Goal: Feedback & Contribution: Submit feedback/report problem

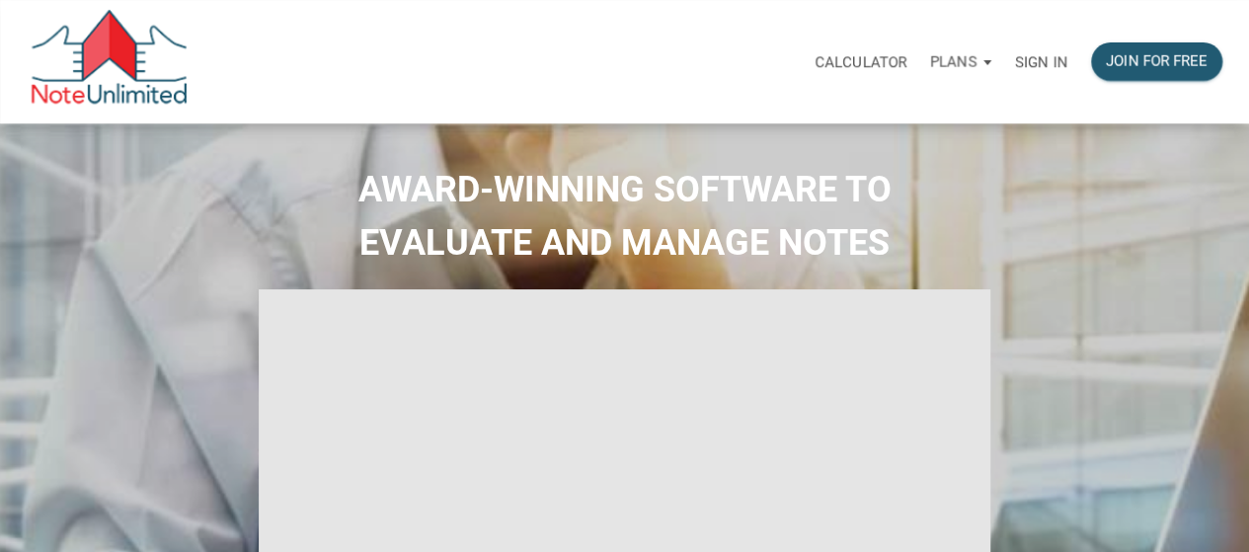
type input "Introduction to new features"
select select
click at [1125, 50] on div "Join for free" at bounding box center [1157, 61] width 102 height 23
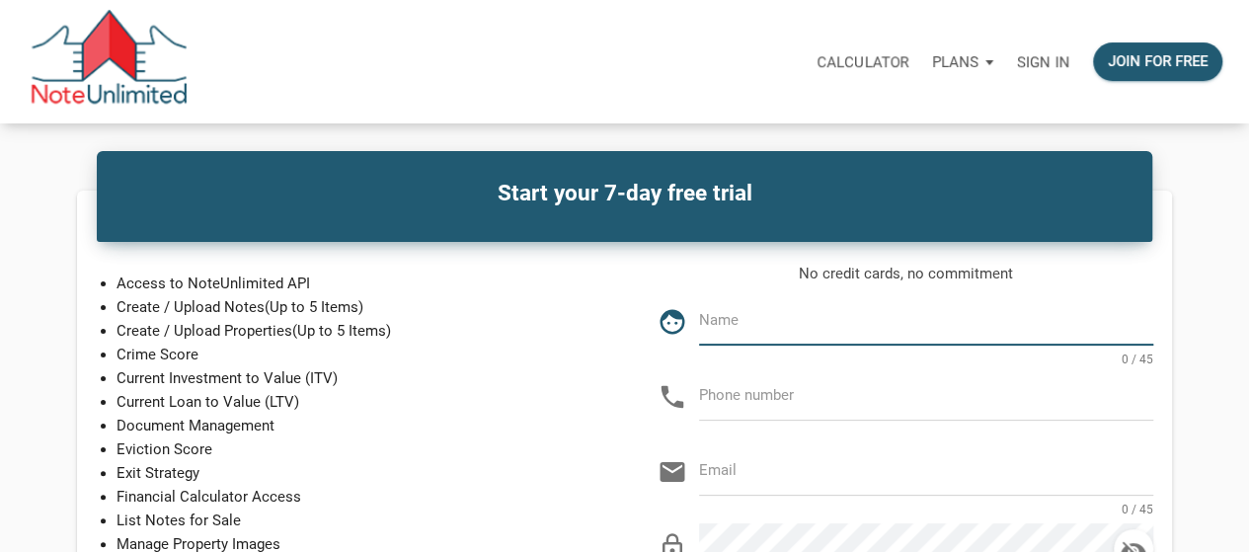
click at [1053, 70] on p "Sign in" at bounding box center [1043, 62] width 52 height 18
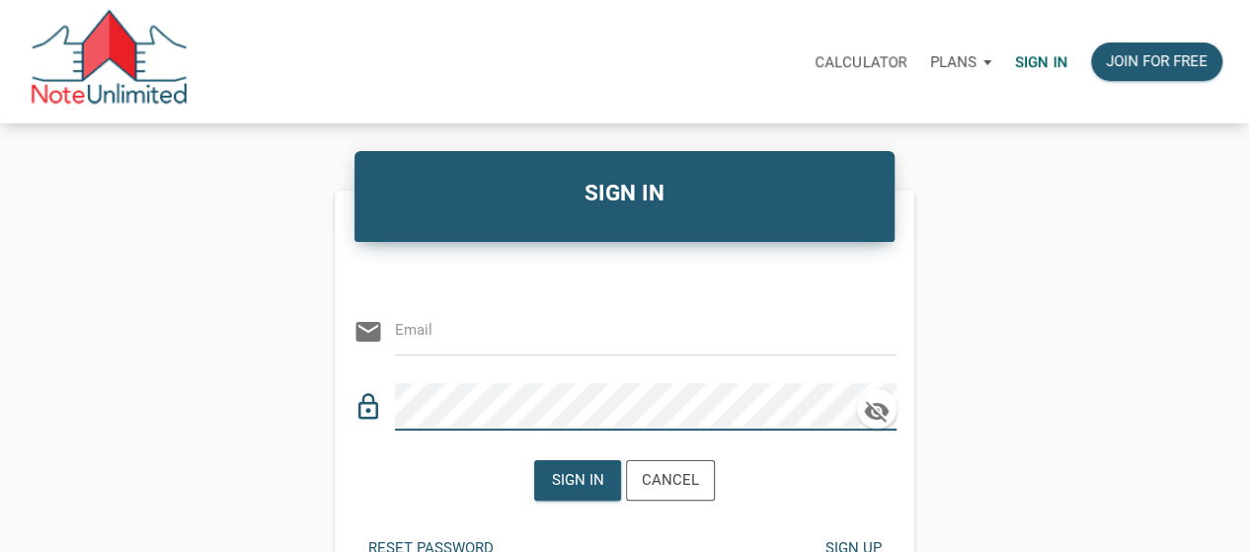
click at [643, 295] on div "email" at bounding box center [624, 325] width 543 height 60
click at [649, 337] on input "email" at bounding box center [631, 330] width 472 height 44
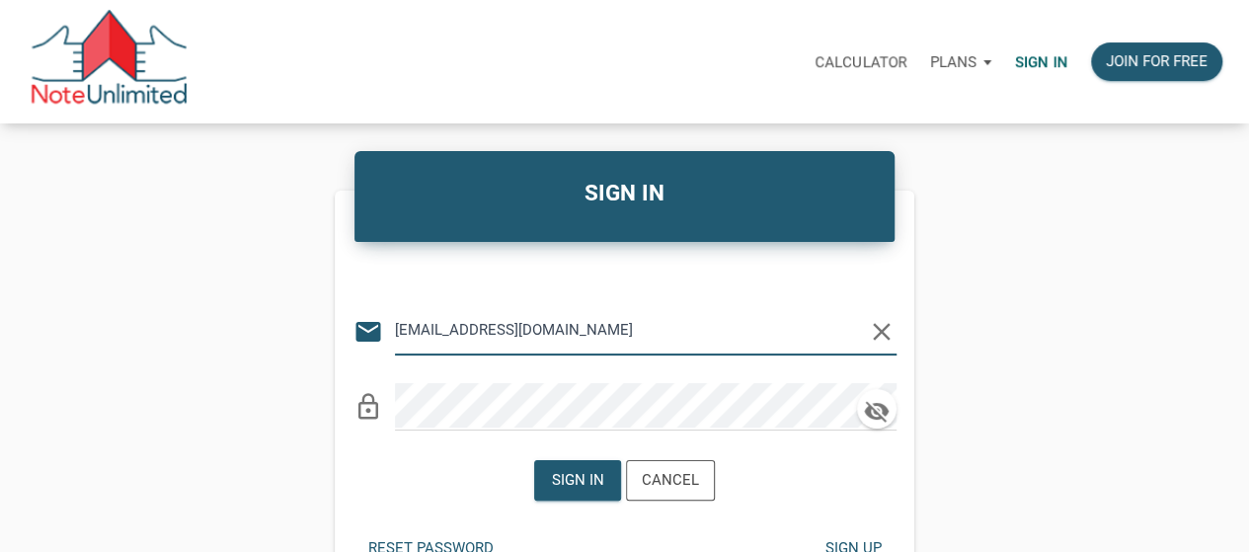
type input "[EMAIL_ADDRESS][DOMAIN_NAME]"
click at [562, 467] on div "Sign in" at bounding box center [577, 480] width 85 height 38
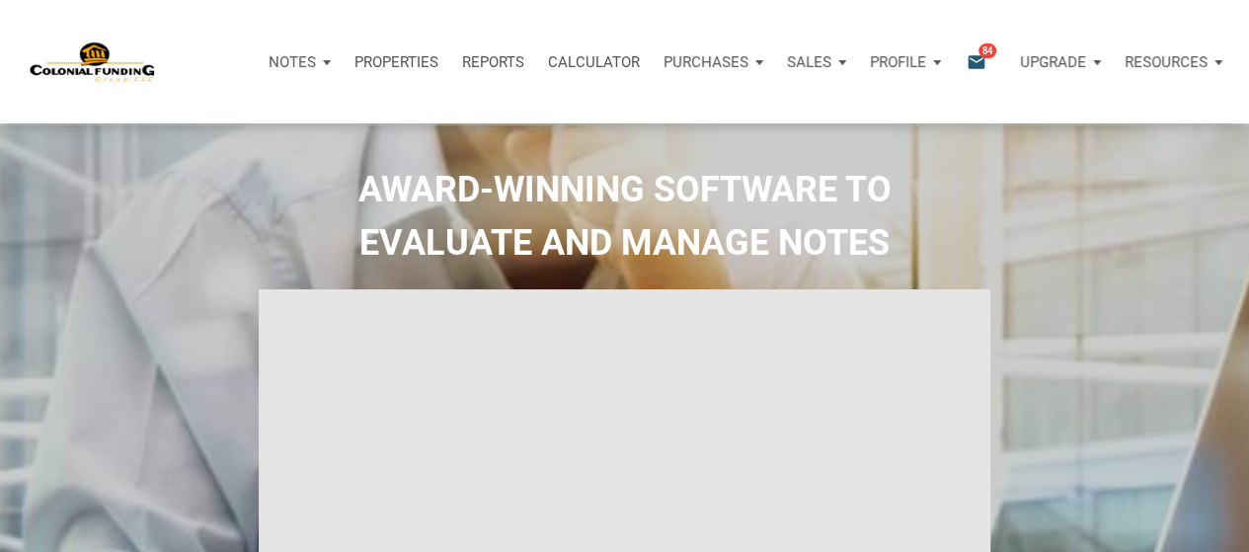
type input "Introduction to new features"
select select
click at [977, 68] on icon "email" at bounding box center [976, 61] width 24 height 23
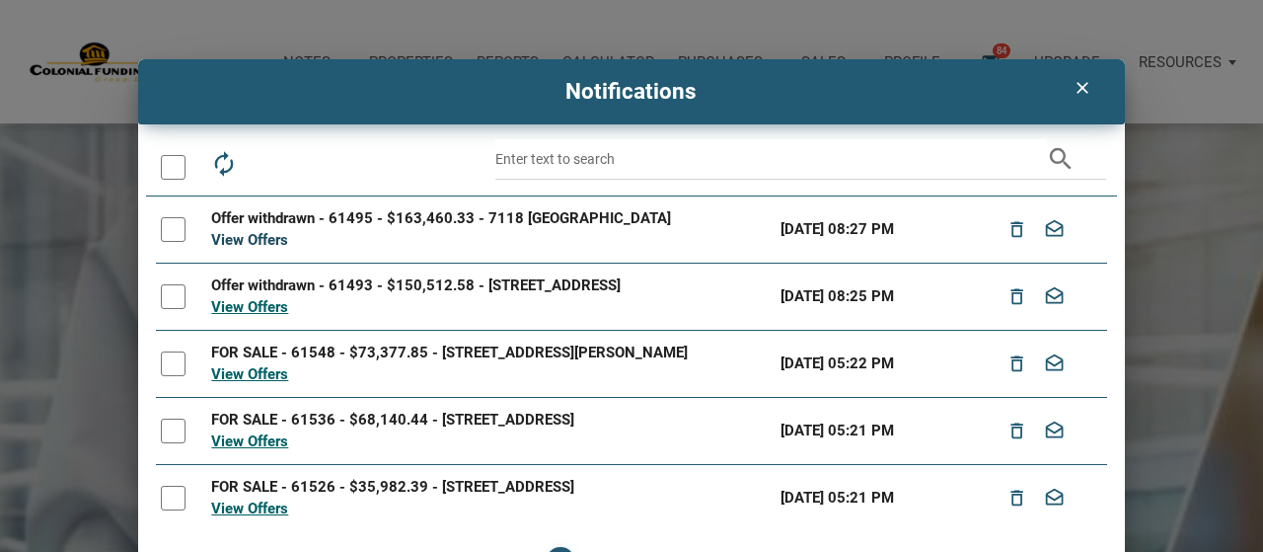
click at [245, 236] on link "View Offers" at bounding box center [249, 240] width 77 height 18
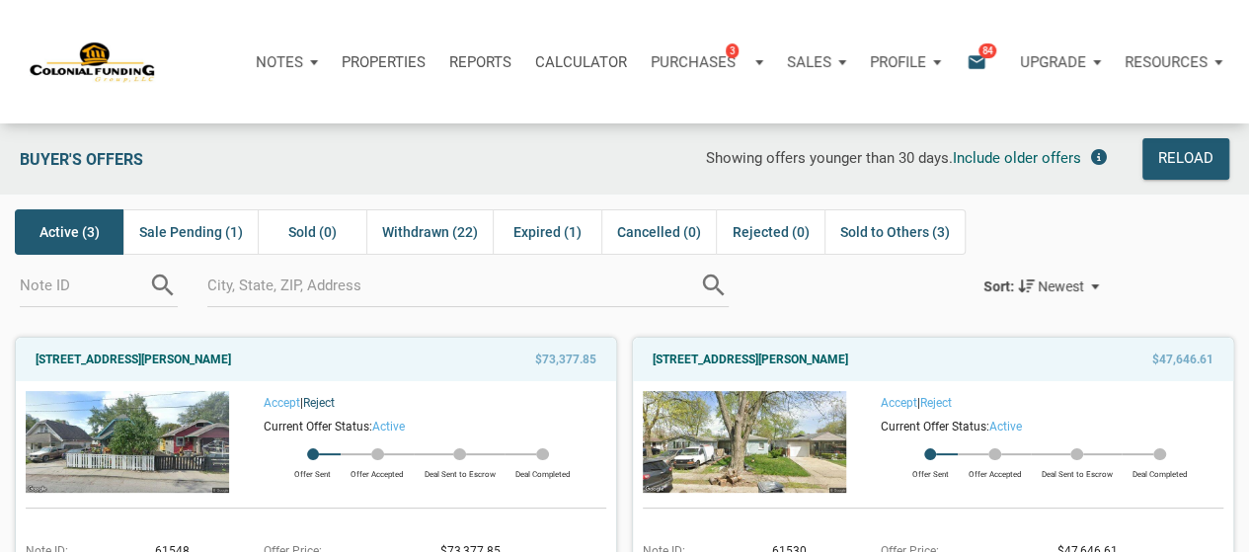
click at [335, 402] on link "Reject" at bounding box center [319, 403] width 32 height 14
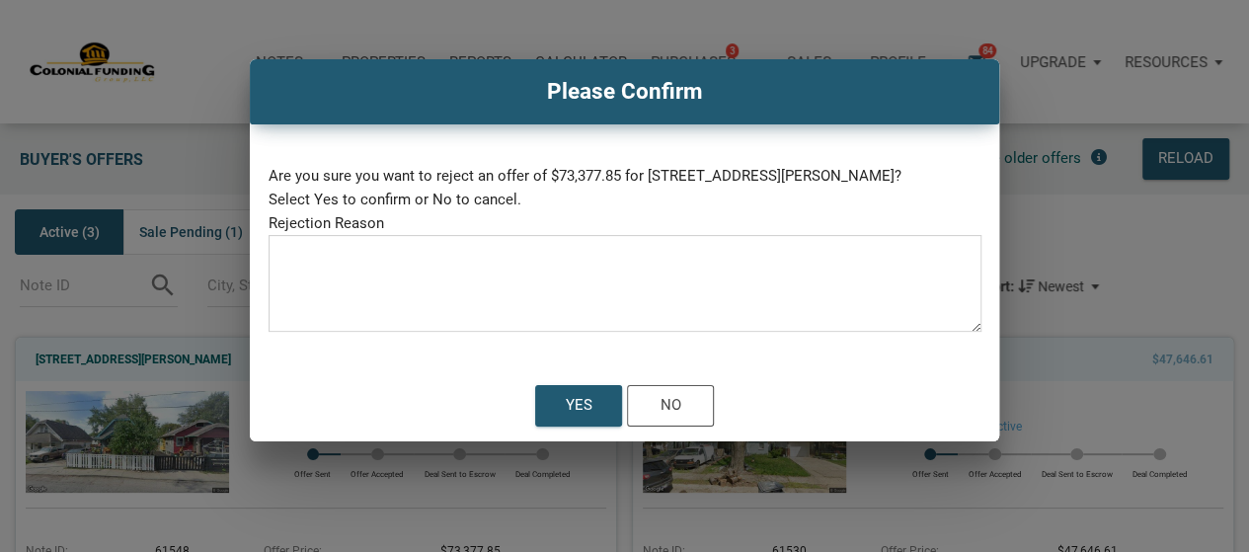
click at [401, 276] on textarea at bounding box center [624, 290] width 713 height 84
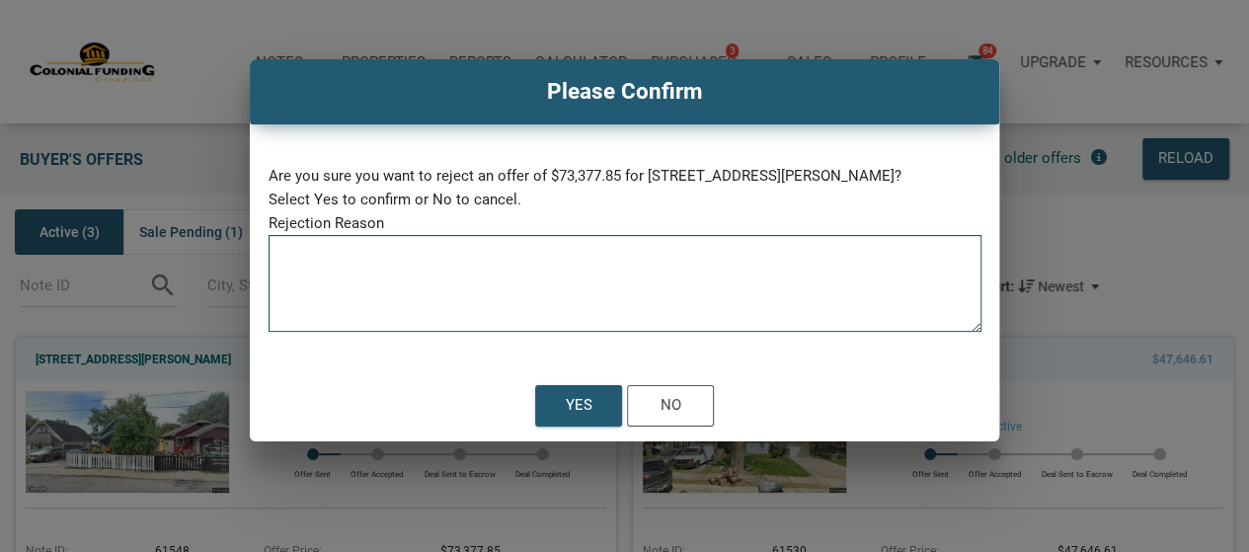
click at [407, 275] on textarea at bounding box center [624, 290] width 713 height 84
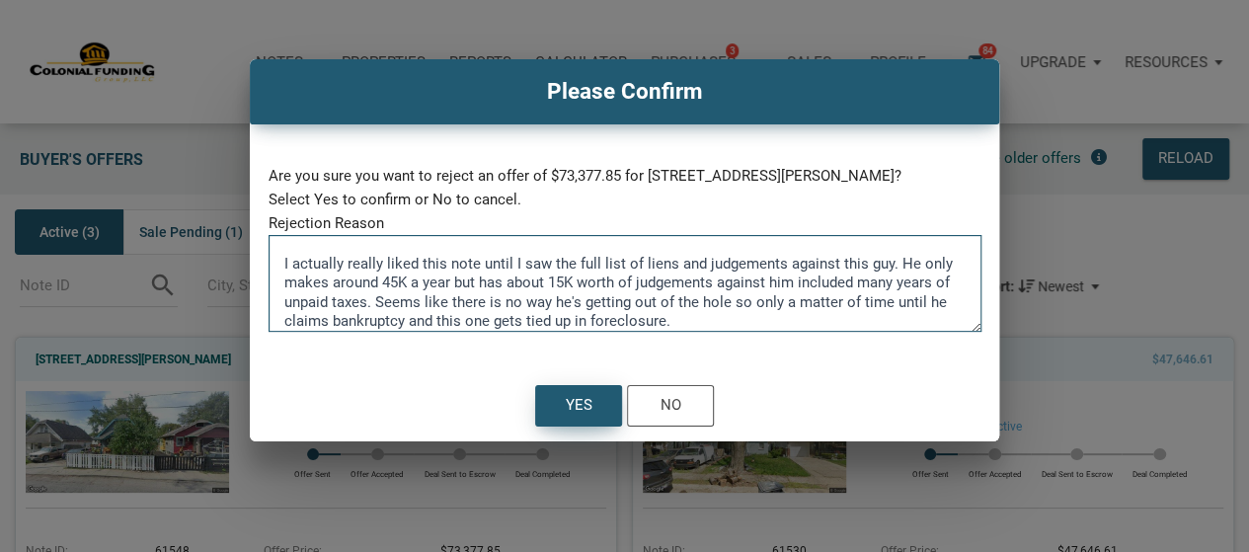
type textarea "I actually really liked this note until I saw the full list of liens and judgem…"
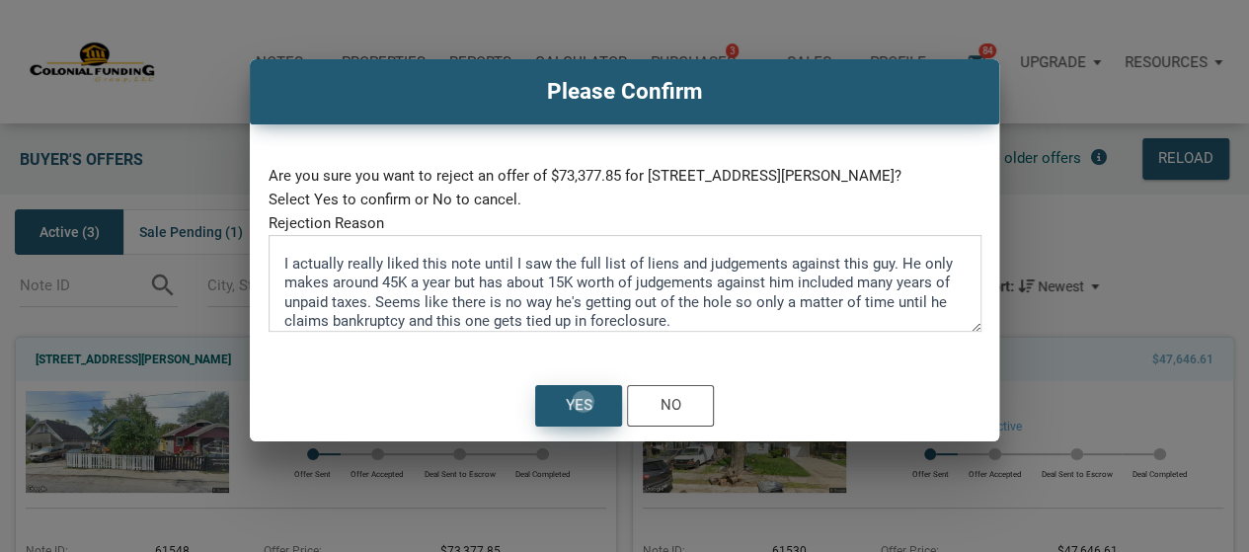
click at [582, 401] on div "Yes" at bounding box center [579, 406] width 27 height 24
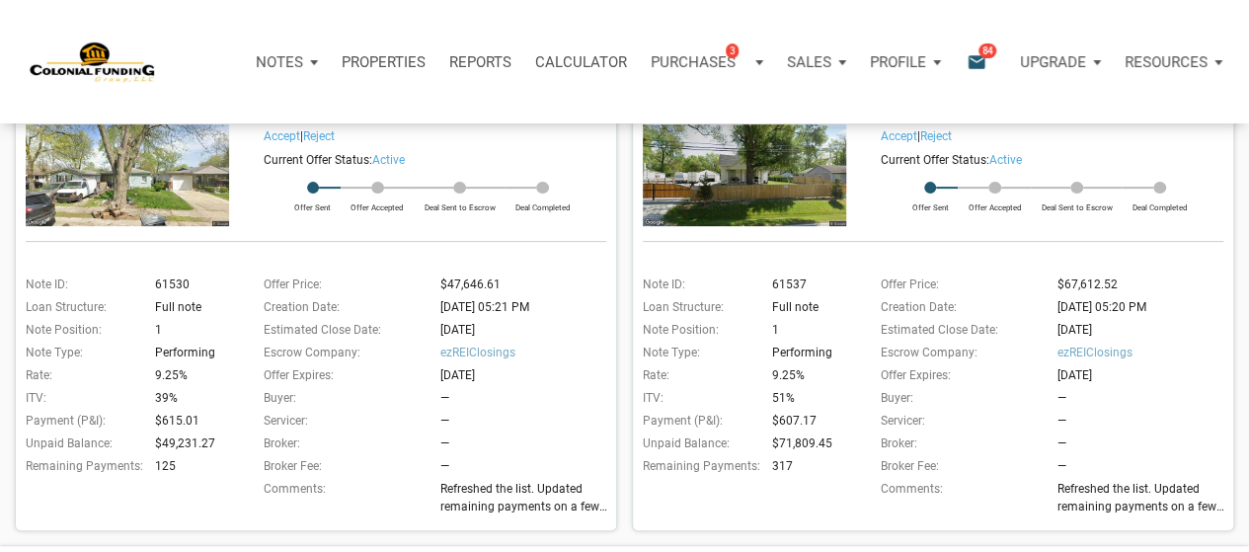
scroll to position [236, 0]
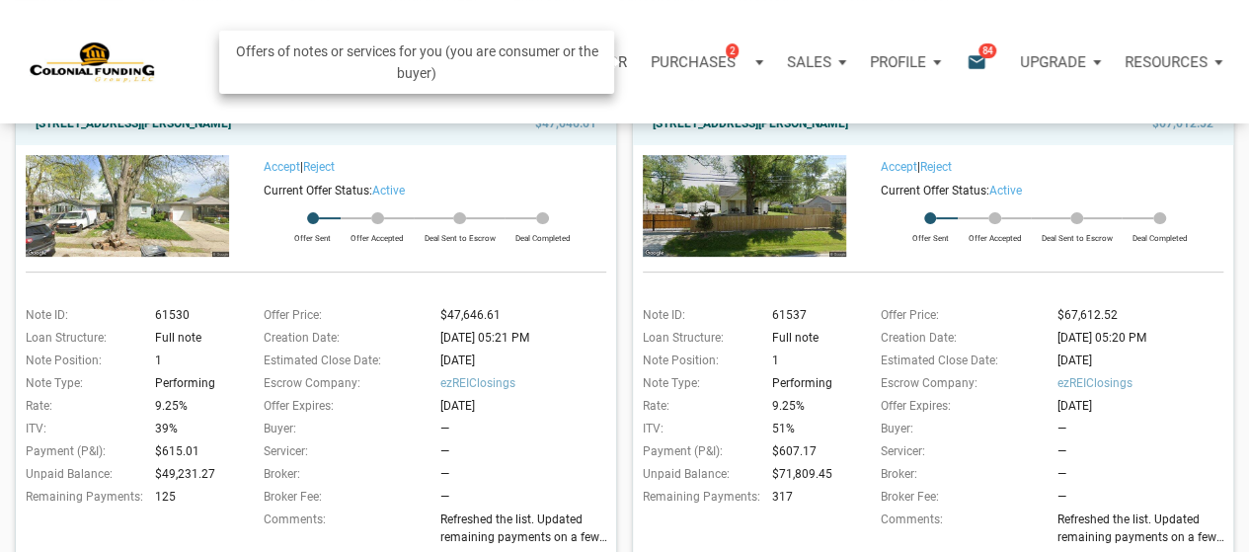
click at [709, 72] on div "Purchases 2" at bounding box center [699, 61] width 98 height 23
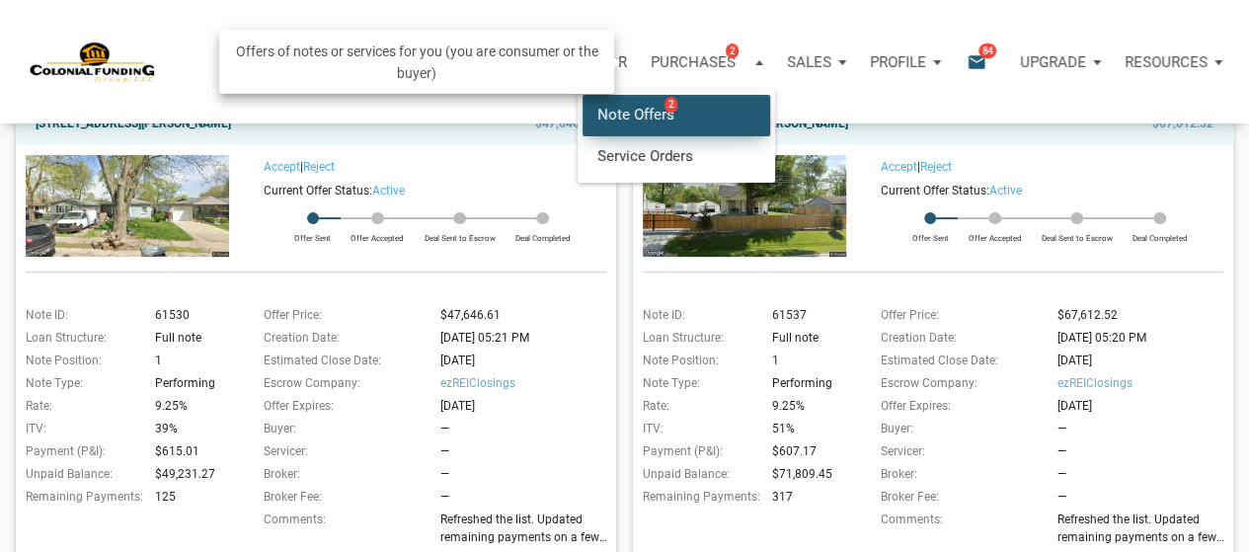
click at [669, 103] on link "Note Offers 2" at bounding box center [676, 115] width 188 height 40
